Goal: Task Accomplishment & Management: Complete application form

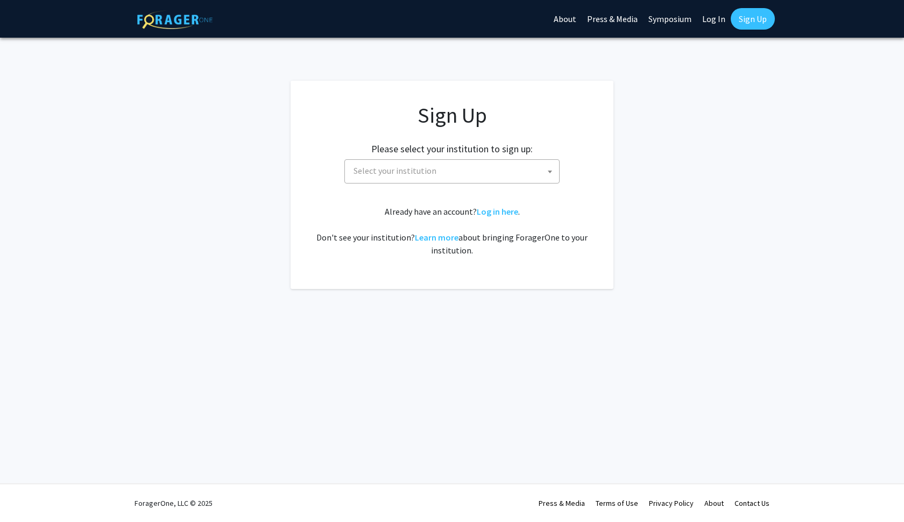
click at [419, 169] on span "Select your institution" at bounding box center [394, 170] width 83 height 11
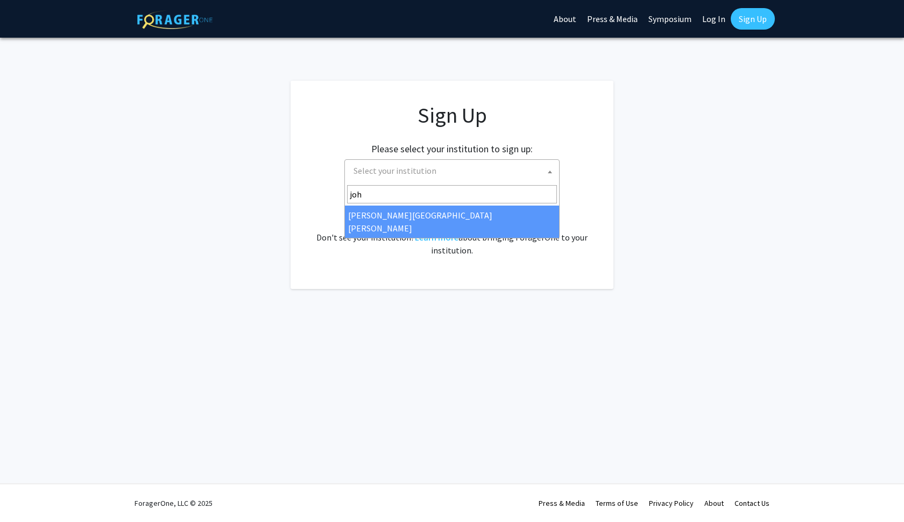
type input "[PERSON_NAME]"
select select "1"
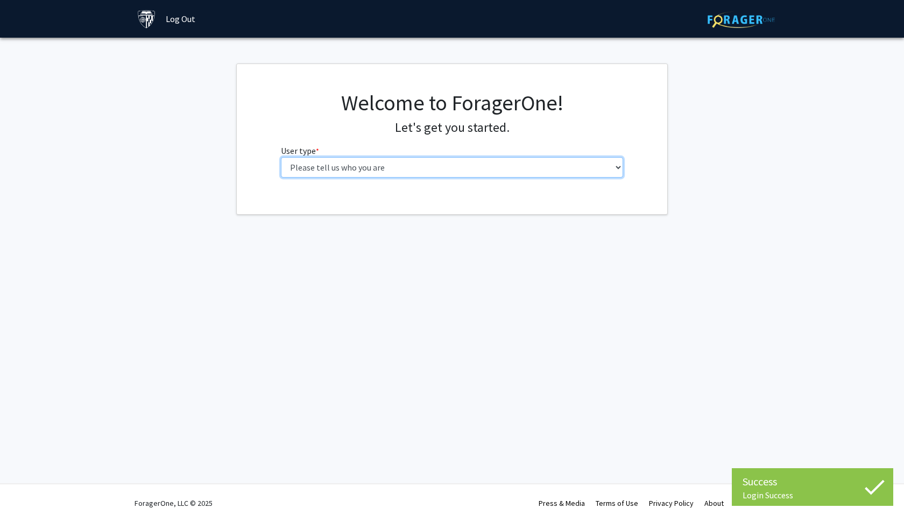
select select "2: masters"
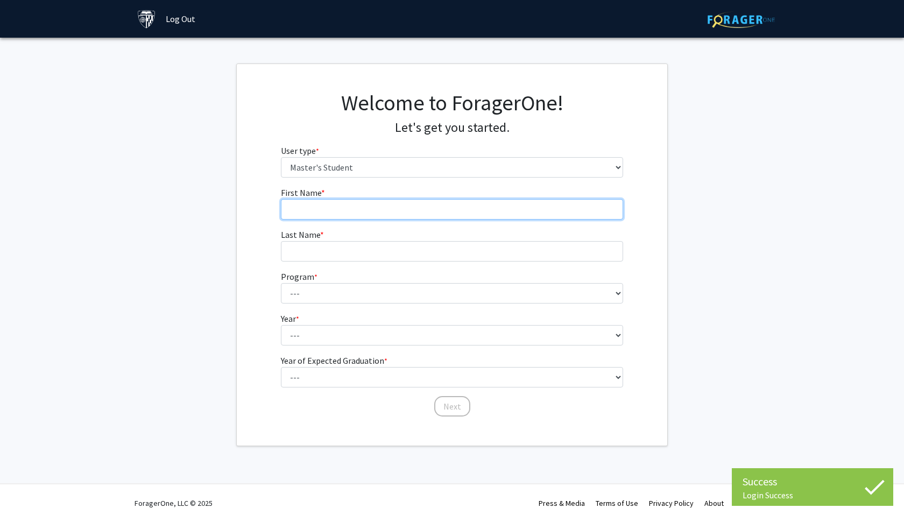
click at [392, 203] on input "First Name * required" at bounding box center [452, 209] width 343 height 20
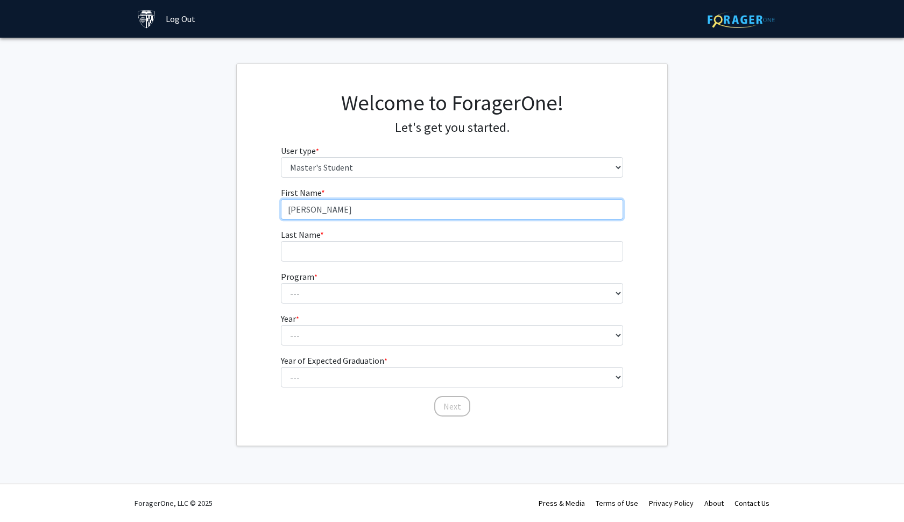
type input "Akeeme"
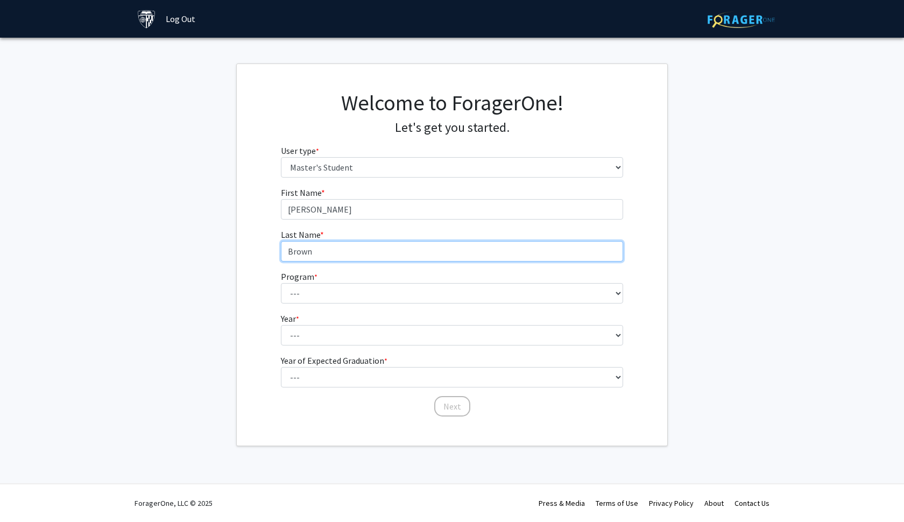
type input "Brown"
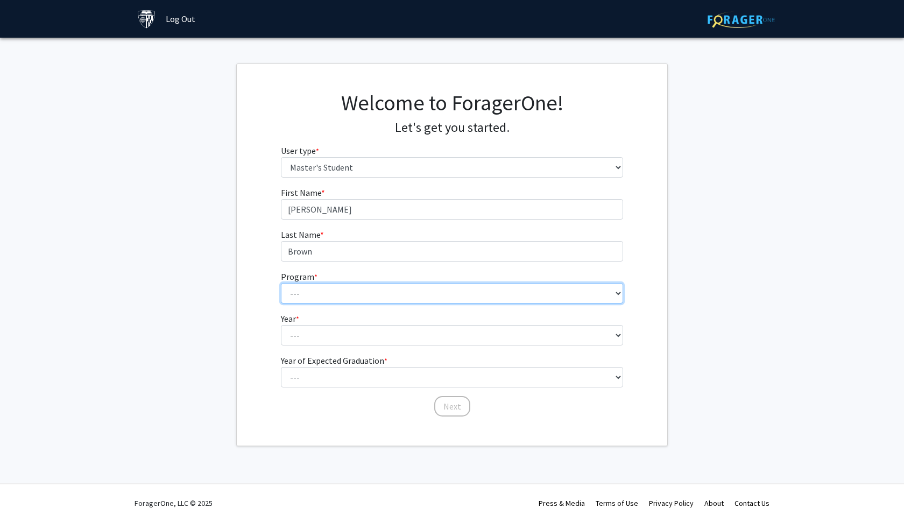
select select "95: 80"
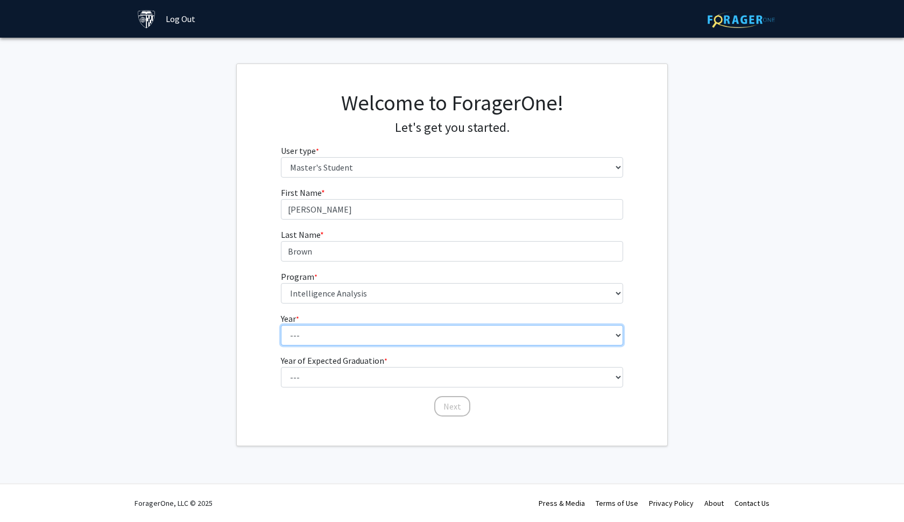
select select "1: first_year"
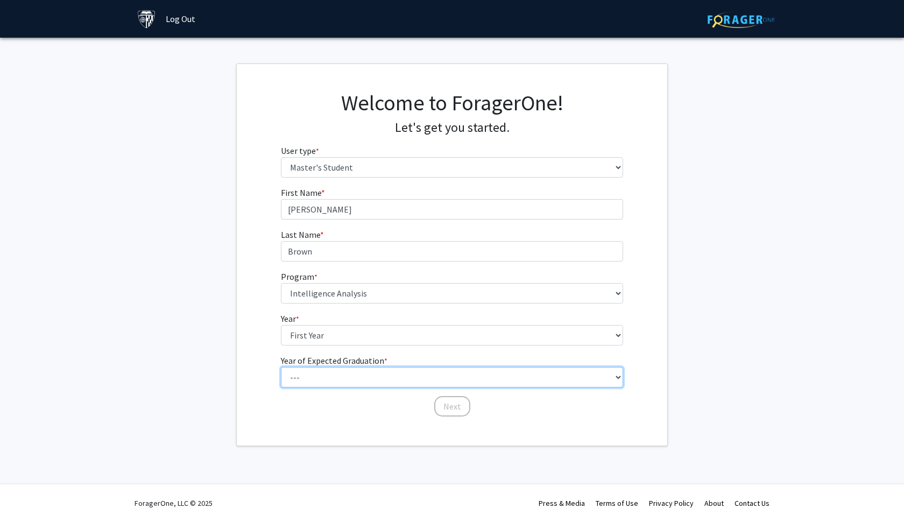
select select "2: 2026"
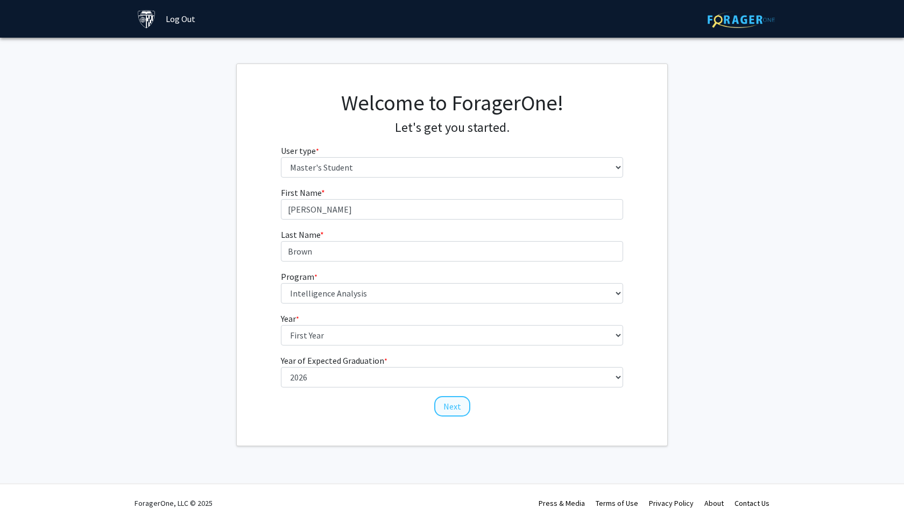
click at [456, 404] on button "Next" at bounding box center [452, 406] width 36 height 20
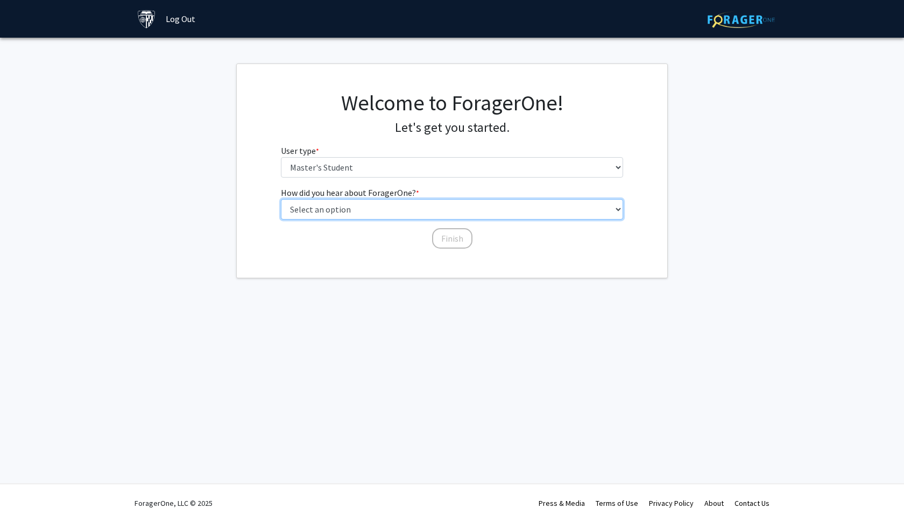
select select "3: university_website"
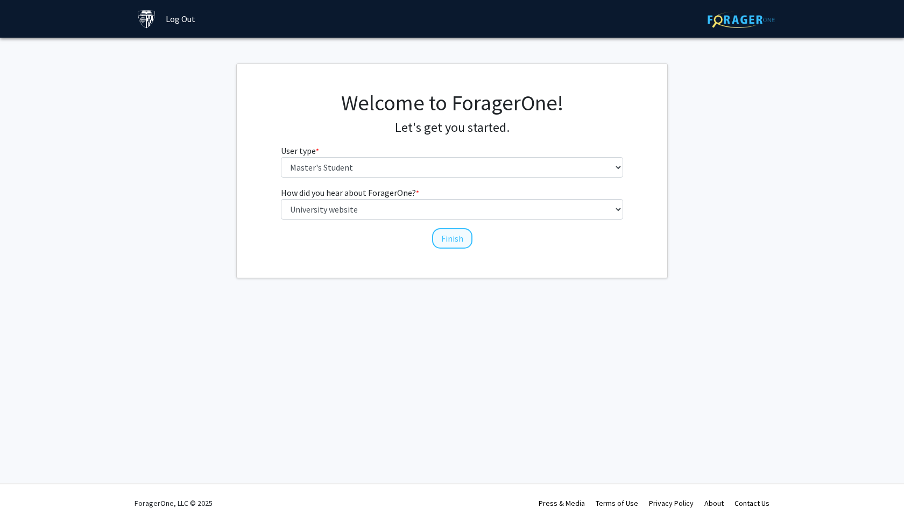
click at [447, 235] on button "Finish" at bounding box center [452, 238] width 40 height 20
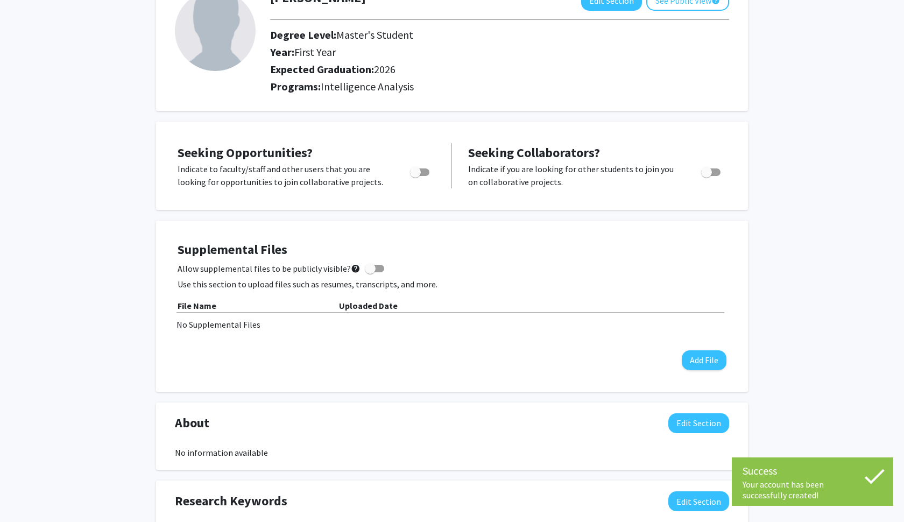
scroll to position [96, 0]
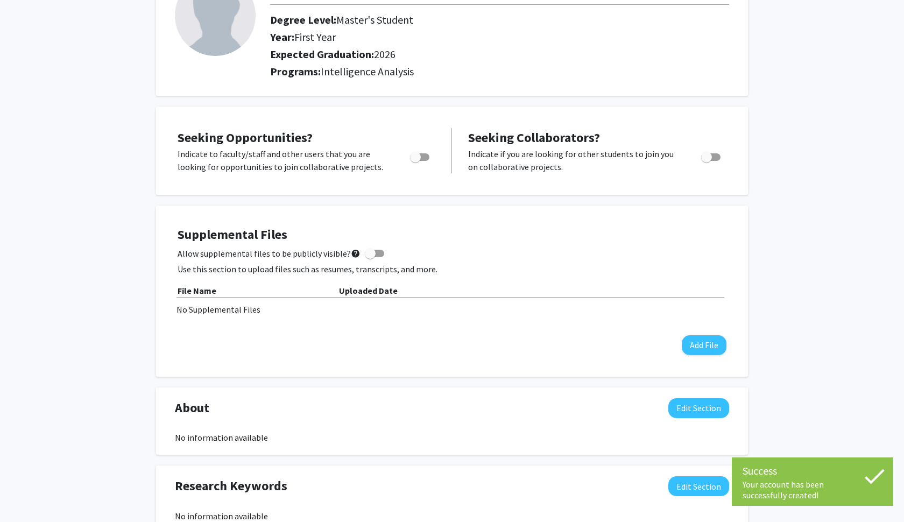
click at [427, 160] on span "Toggle" at bounding box center [419, 157] width 19 height 8
click at [415, 161] on input "Are you actively seeking opportunities?" at bounding box center [415, 161] width 1 height 1
checkbox input "true"
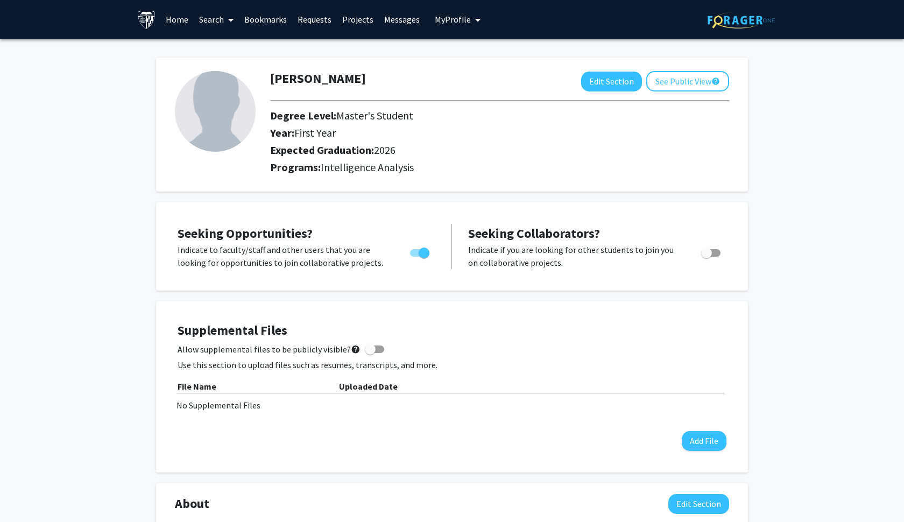
scroll to position [0, 0]
click at [178, 22] on link "Home" at bounding box center [176, 20] width 33 height 38
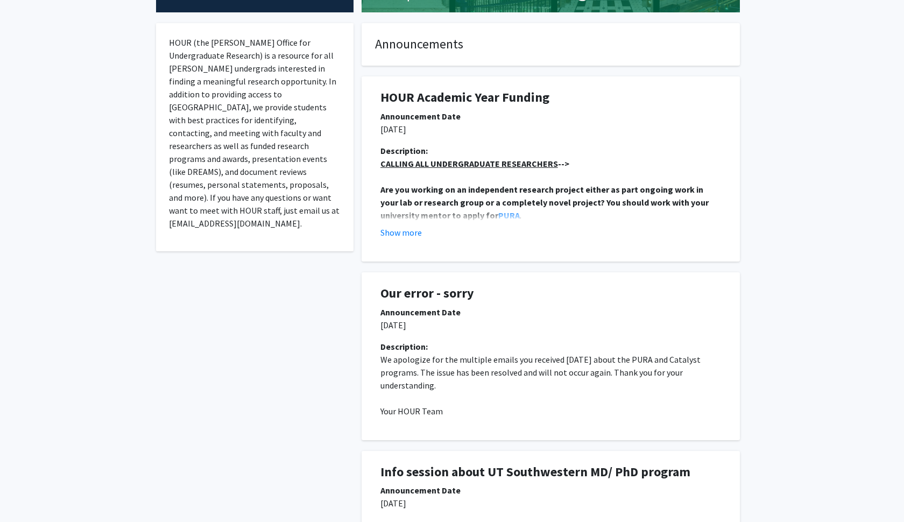
scroll to position [191, 0]
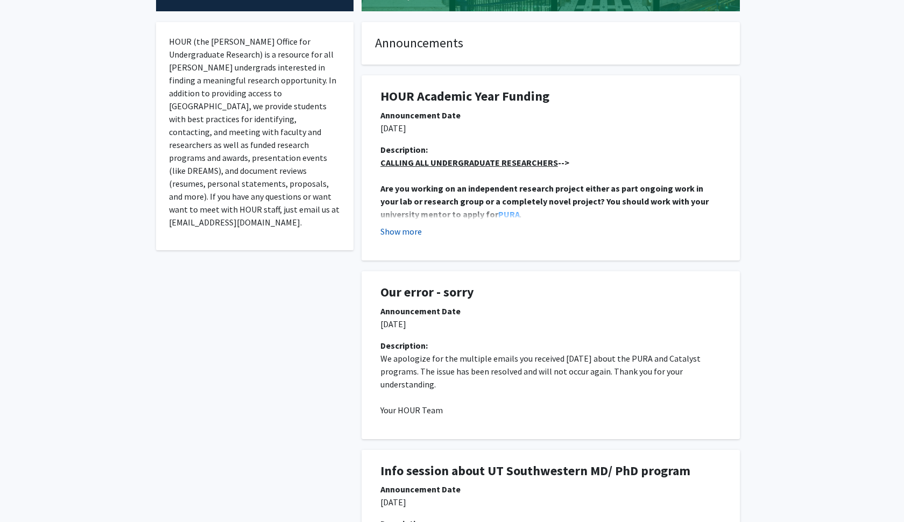
click at [408, 234] on button "Show more" at bounding box center [400, 231] width 41 height 13
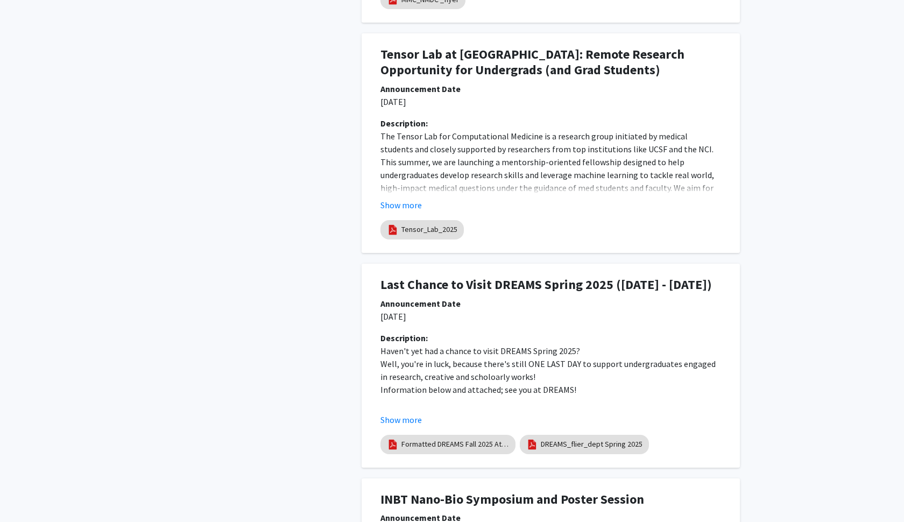
scroll to position [1418, 0]
click at [403, 207] on button "Show more" at bounding box center [400, 204] width 41 height 13
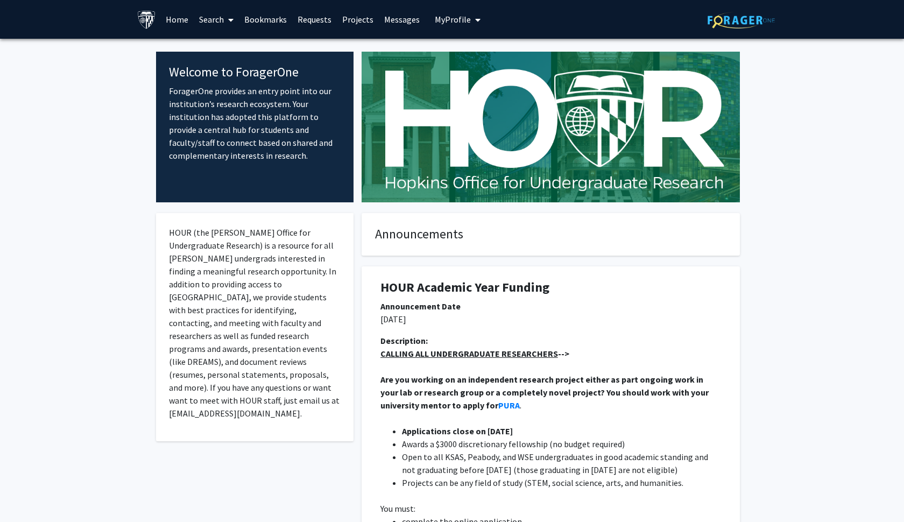
scroll to position [0, 0]
click at [224, 26] on span at bounding box center [229, 20] width 10 height 38
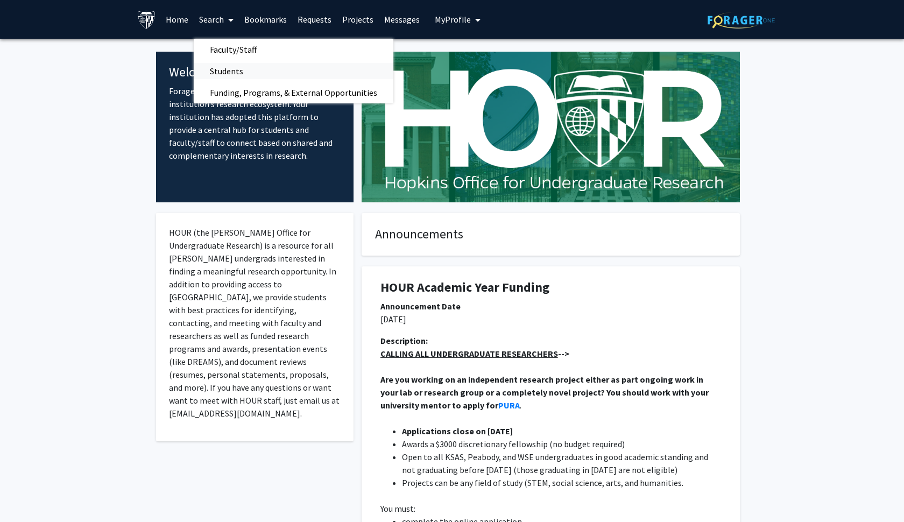
click at [245, 66] on span "Students" at bounding box center [227, 71] width 66 height 22
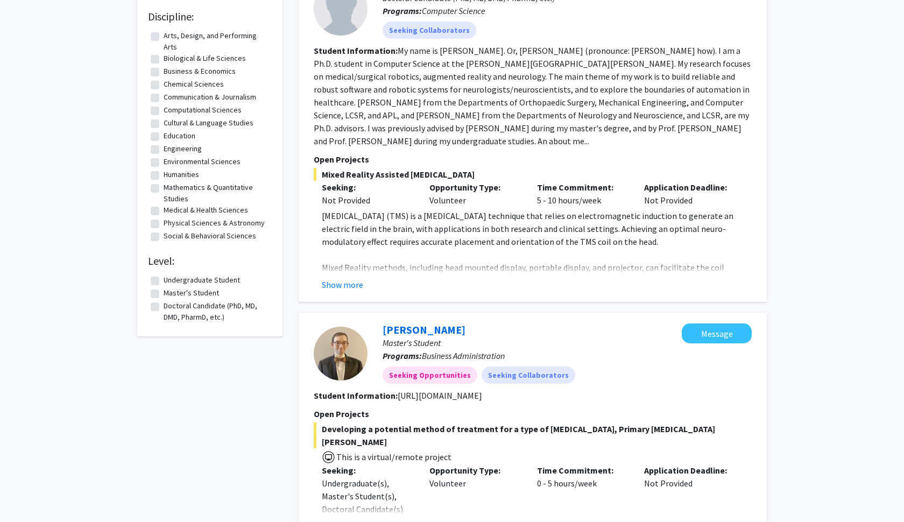
scroll to position [141, 0]
click at [357, 286] on button "Show more" at bounding box center [342, 284] width 41 height 13
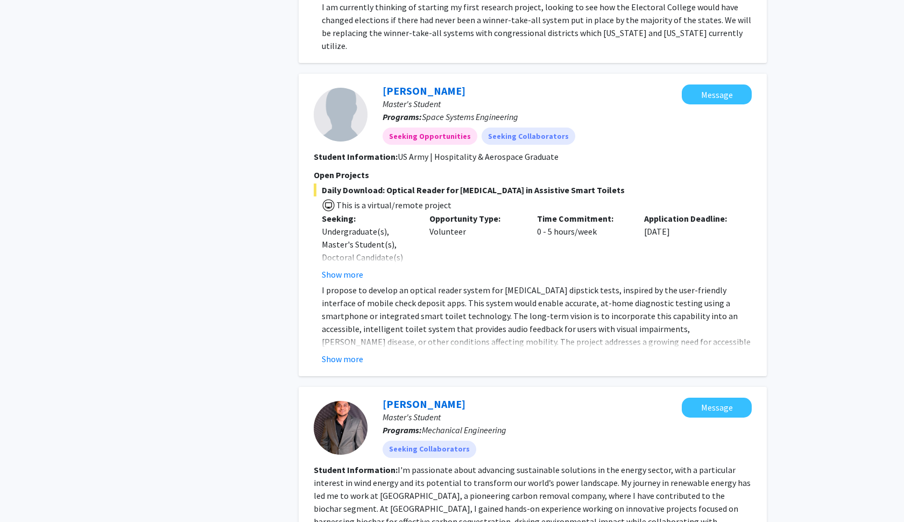
scroll to position [1045, 0]
click at [356, 352] on button "Show more" at bounding box center [342, 358] width 41 height 13
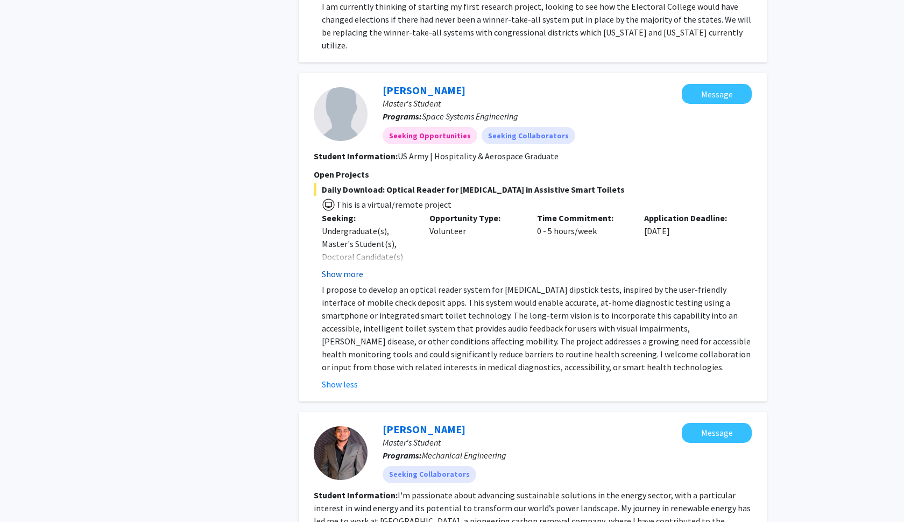
click at [351, 267] on button "Show more" at bounding box center [342, 273] width 41 height 13
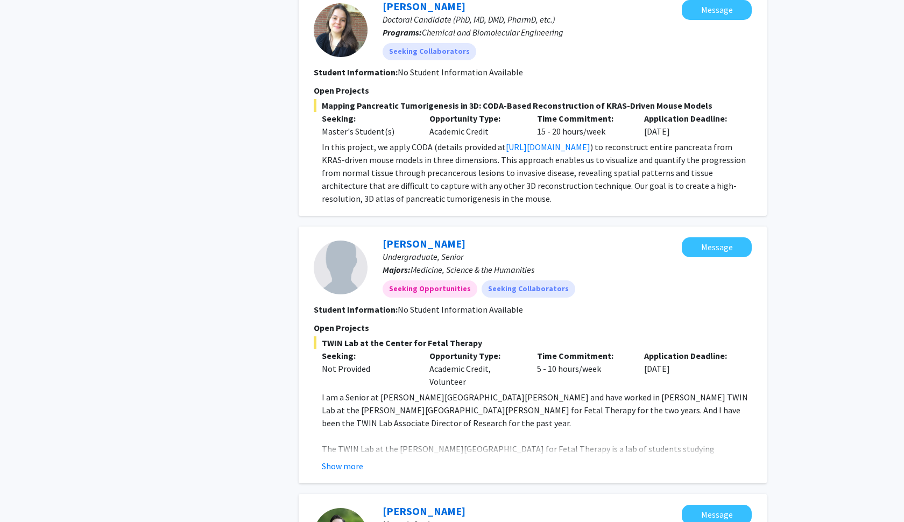
scroll to position [2534, 0]
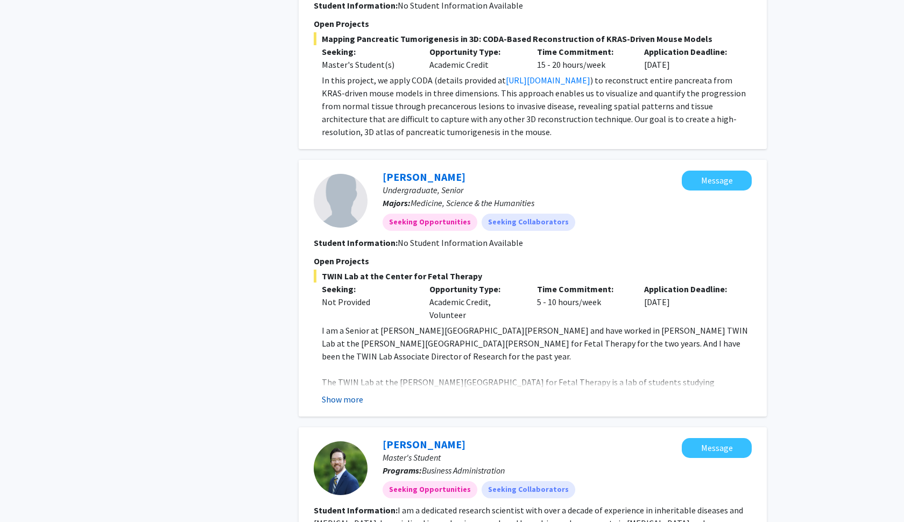
click at [353, 393] on button "Show more" at bounding box center [342, 399] width 41 height 13
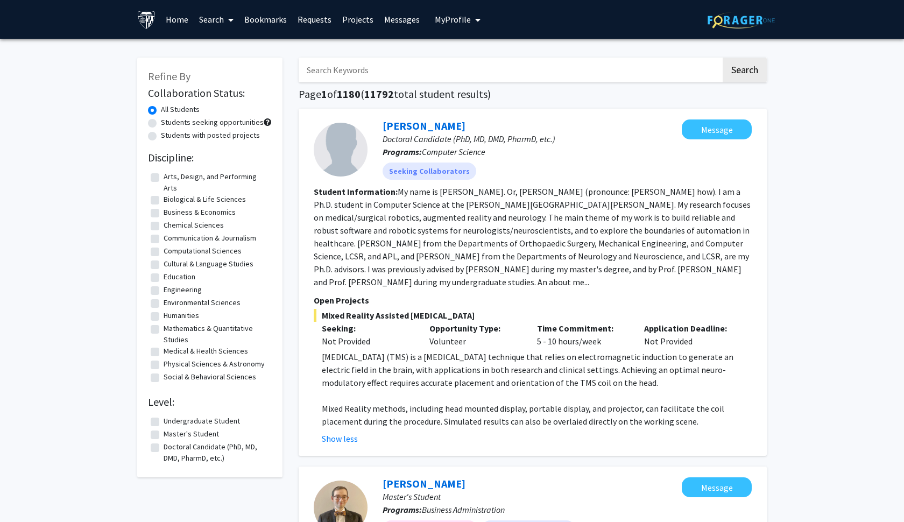
scroll to position [0, 0]
click at [219, 17] on link "Search" at bounding box center [216, 20] width 45 height 38
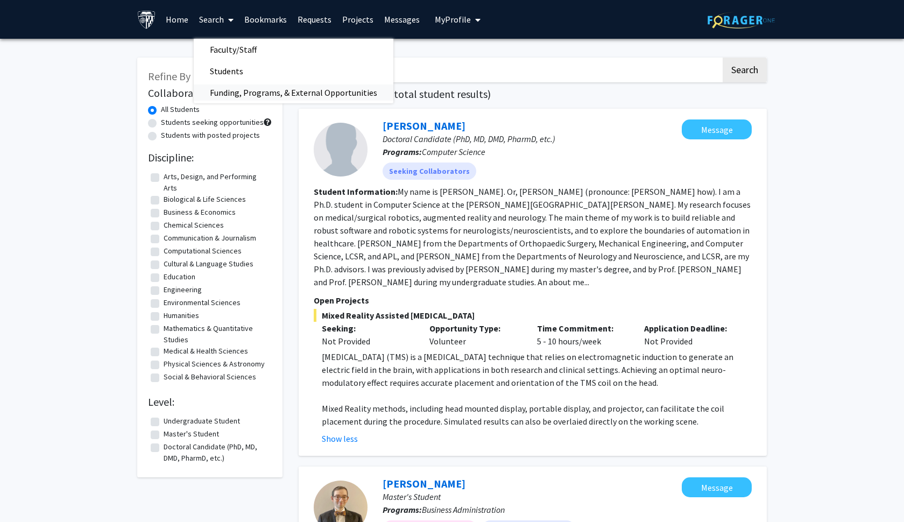
click at [242, 91] on span "Funding, Programs, & External Opportunities" at bounding box center [294, 93] width 200 height 22
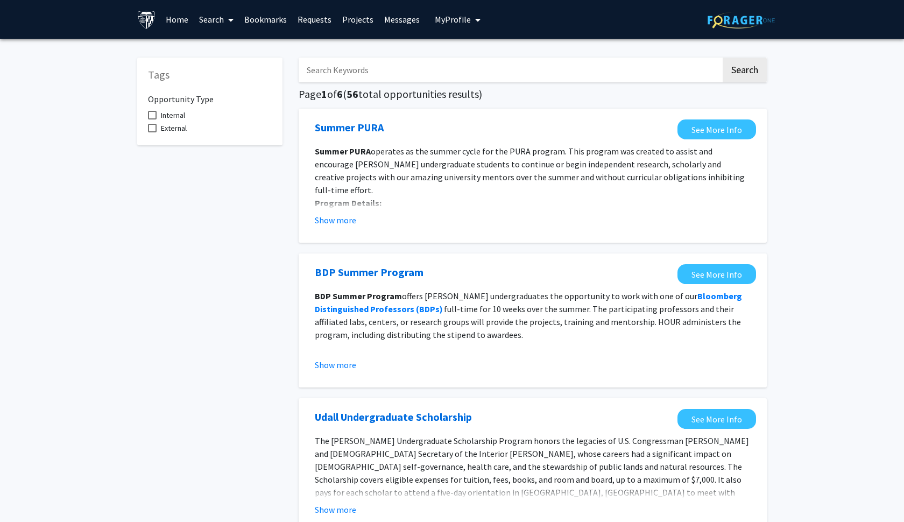
click at [209, 24] on link "Search" at bounding box center [216, 20] width 45 height 38
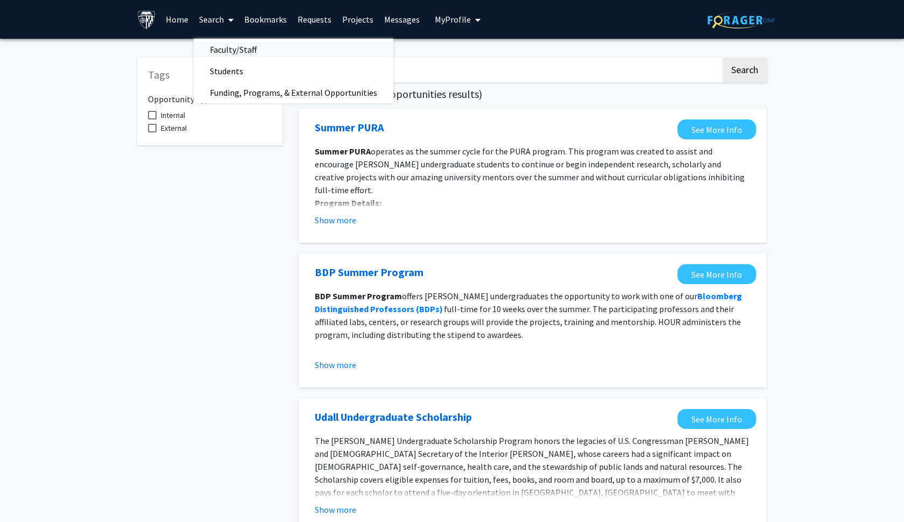
click at [248, 48] on span "Faculty/Staff" at bounding box center [233, 50] width 79 height 22
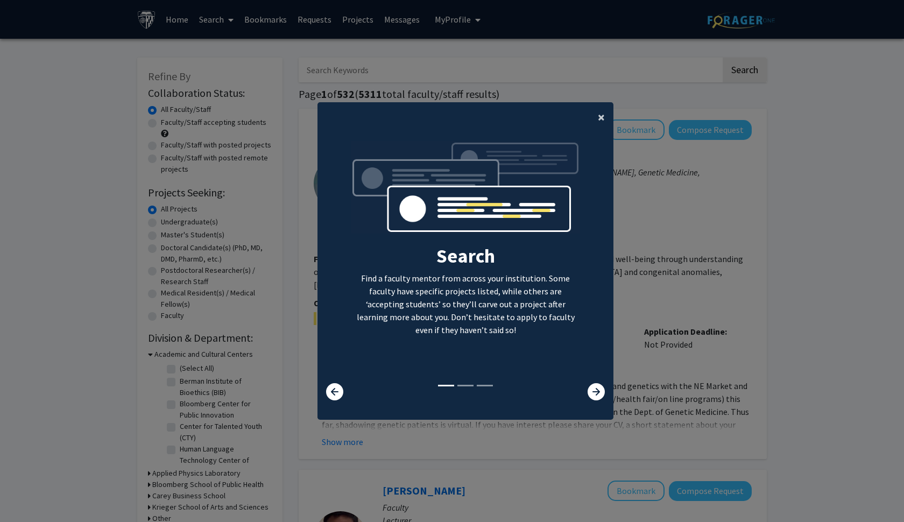
click at [601, 111] on span "×" at bounding box center [601, 117] width 7 height 17
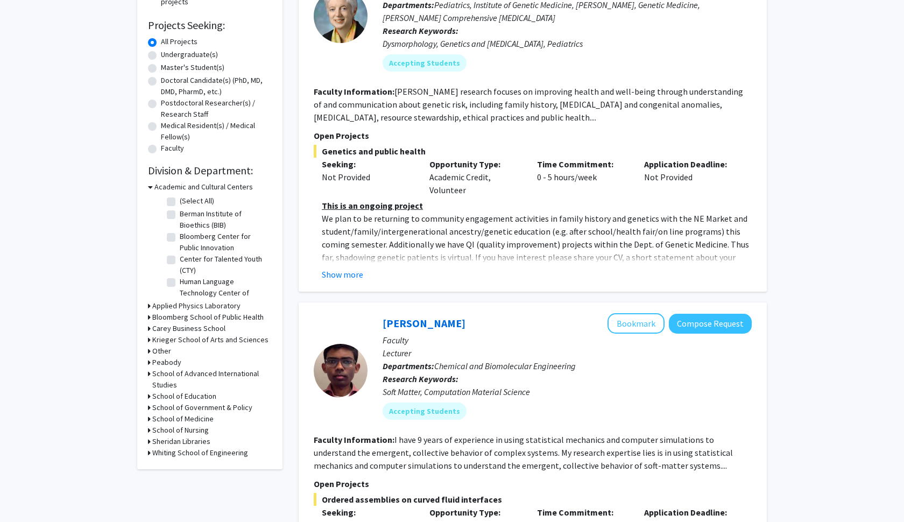
scroll to position [61, 0]
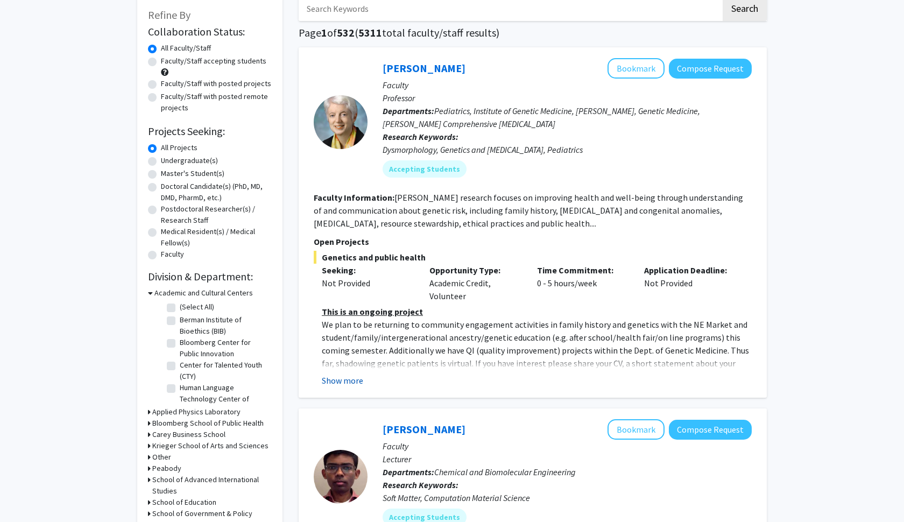
click at [349, 383] on button "Show more" at bounding box center [342, 380] width 41 height 13
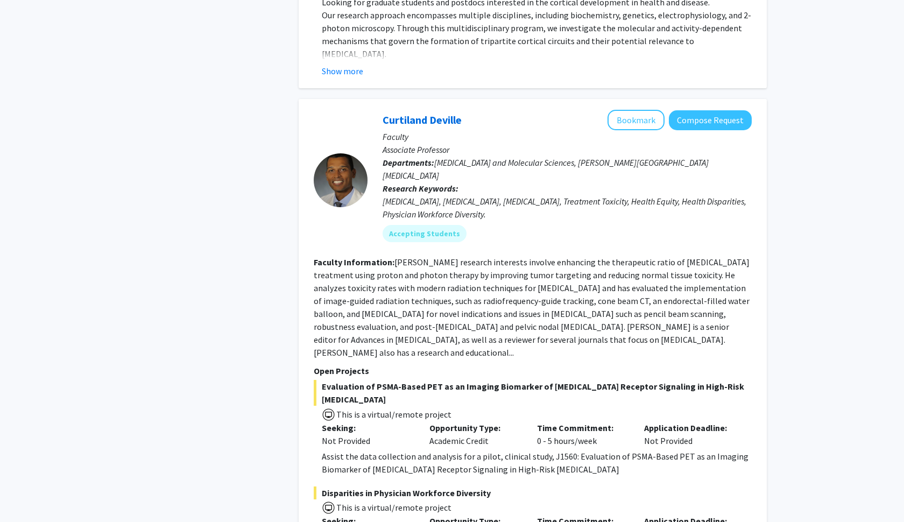
scroll to position [1908, 0]
